Goal: Use online tool/utility

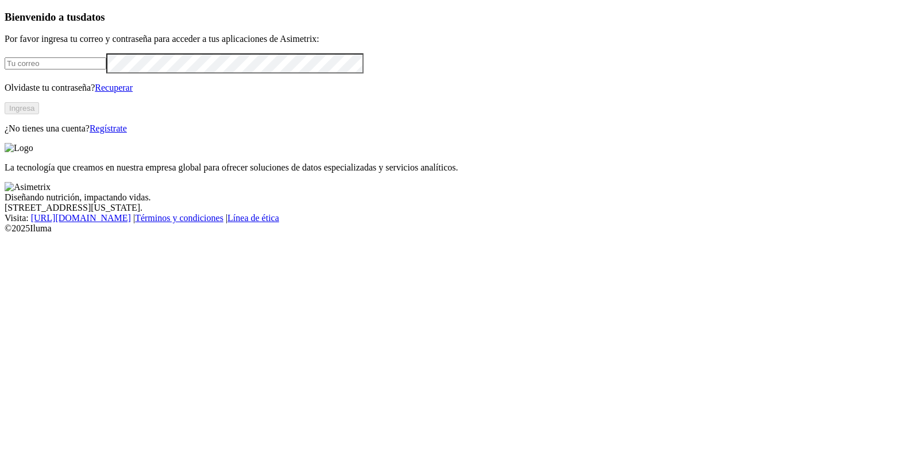
type input "[PERSON_NAME][EMAIL_ADDRESS][PERSON_NAME][DOMAIN_NAME]"
click at [39, 114] on button "Ingresa" at bounding box center [22, 108] width 34 height 12
